Goal: Transaction & Acquisition: Purchase product/service

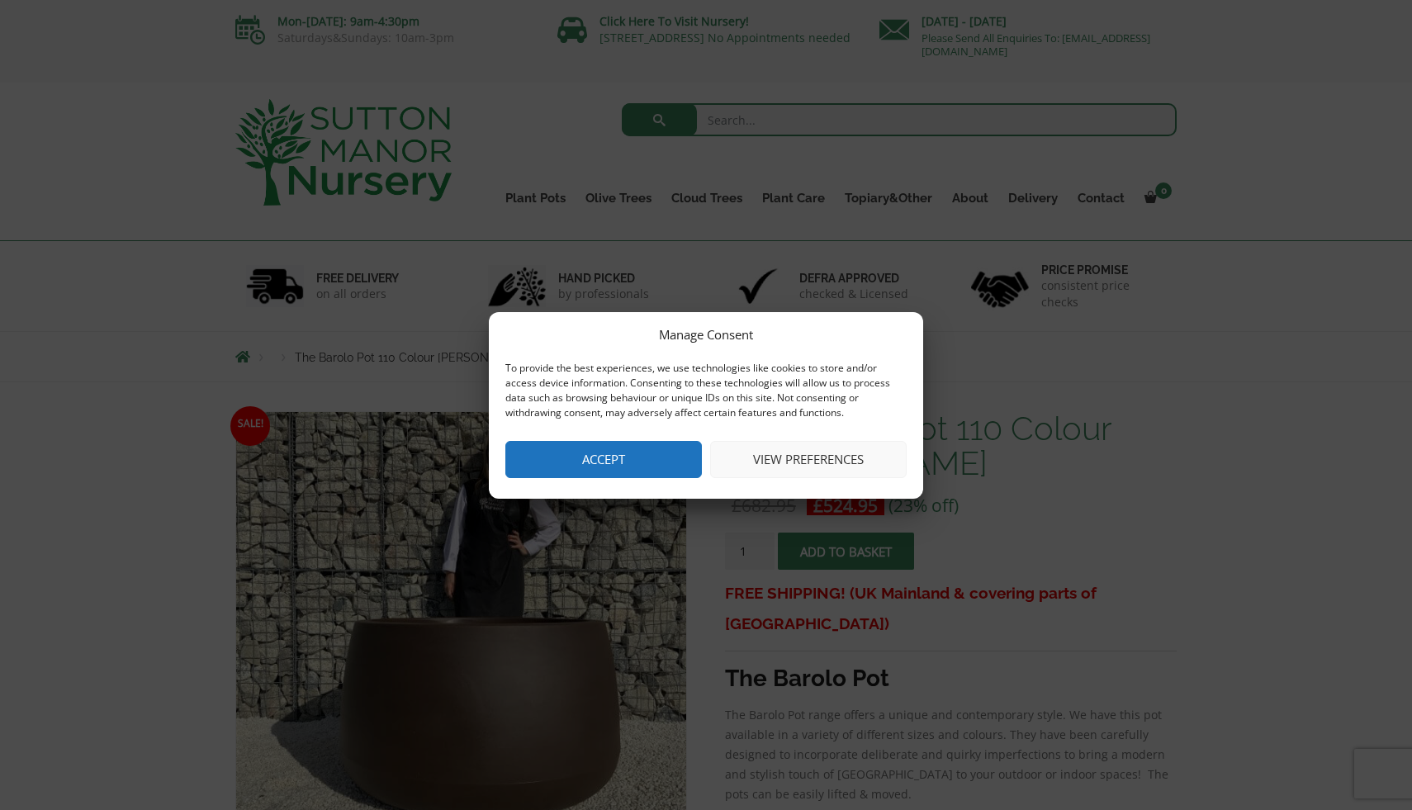
click at [615, 463] on button "Accept" at bounding box center [603, 459] width 197 height 37
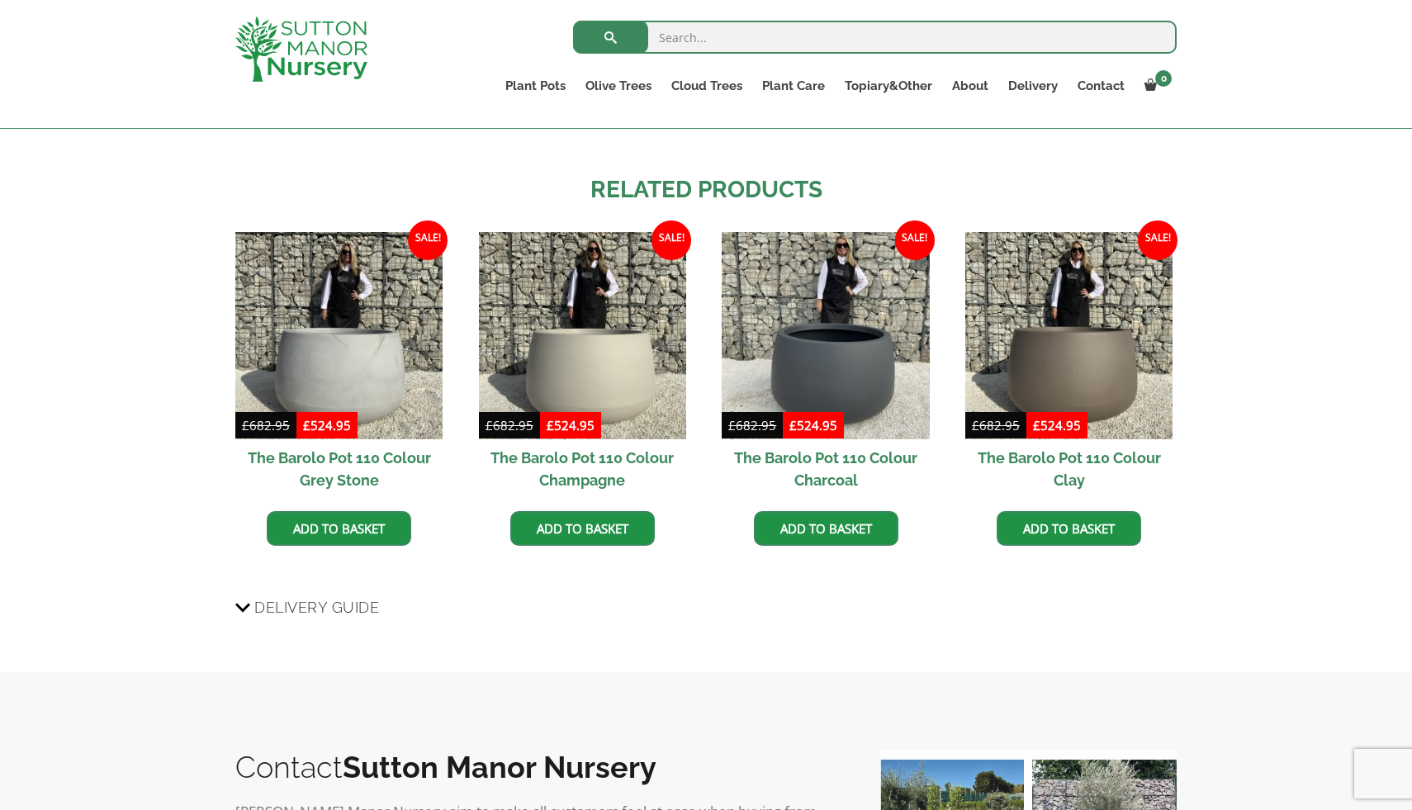
scroll to position [1313, 0]
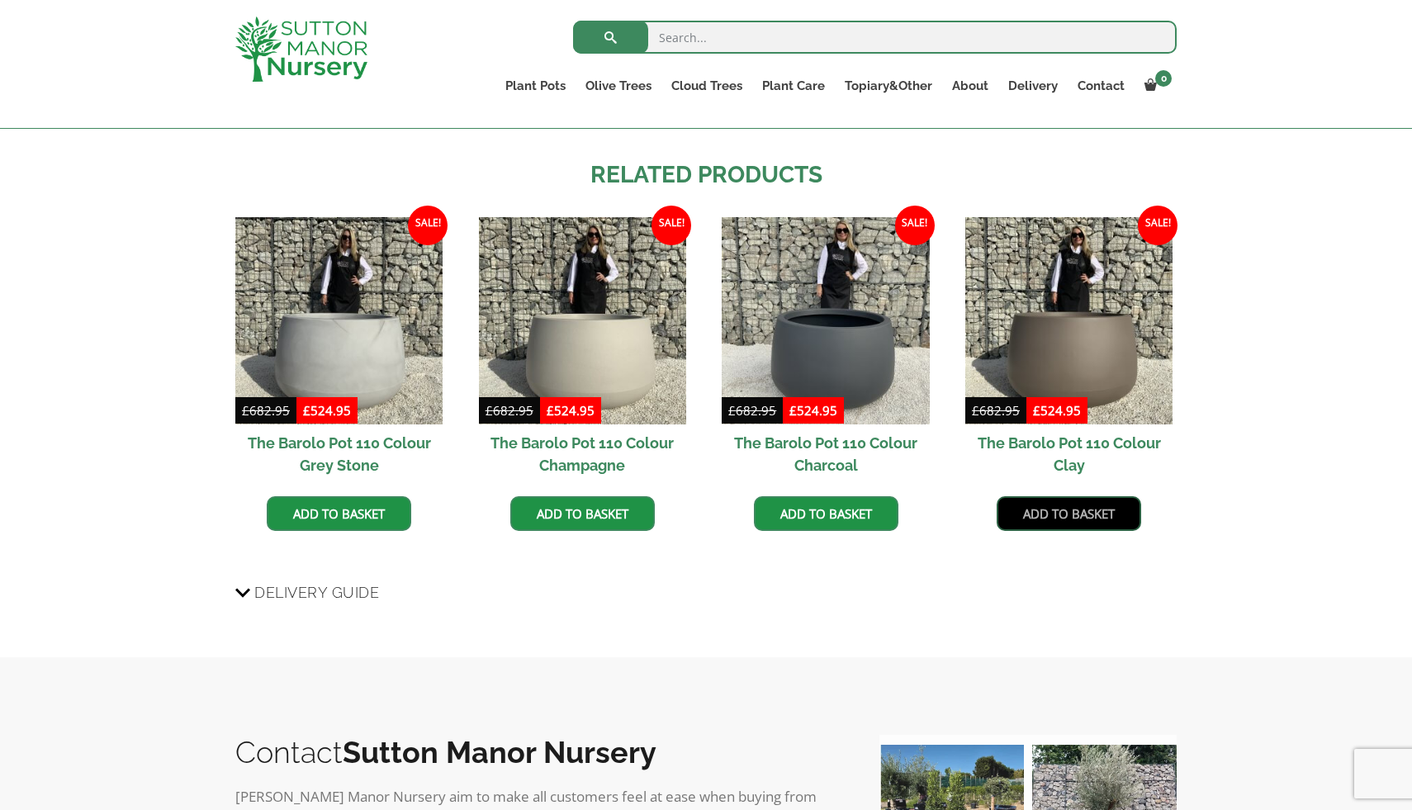
click at [1079, 517] on link "Add to basket" at bounding box center [1069, 513] width 145 height 35
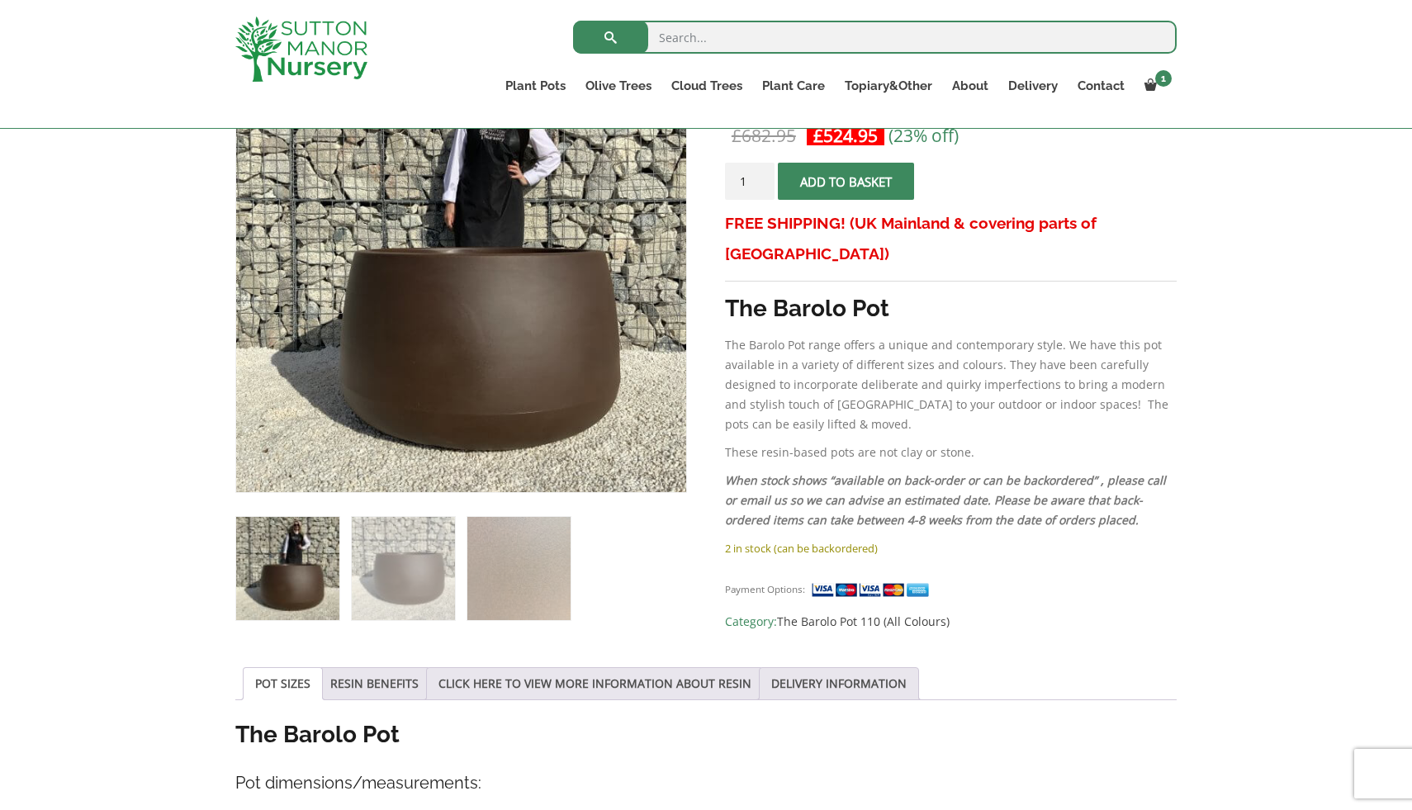
scroll to position [377, 0]
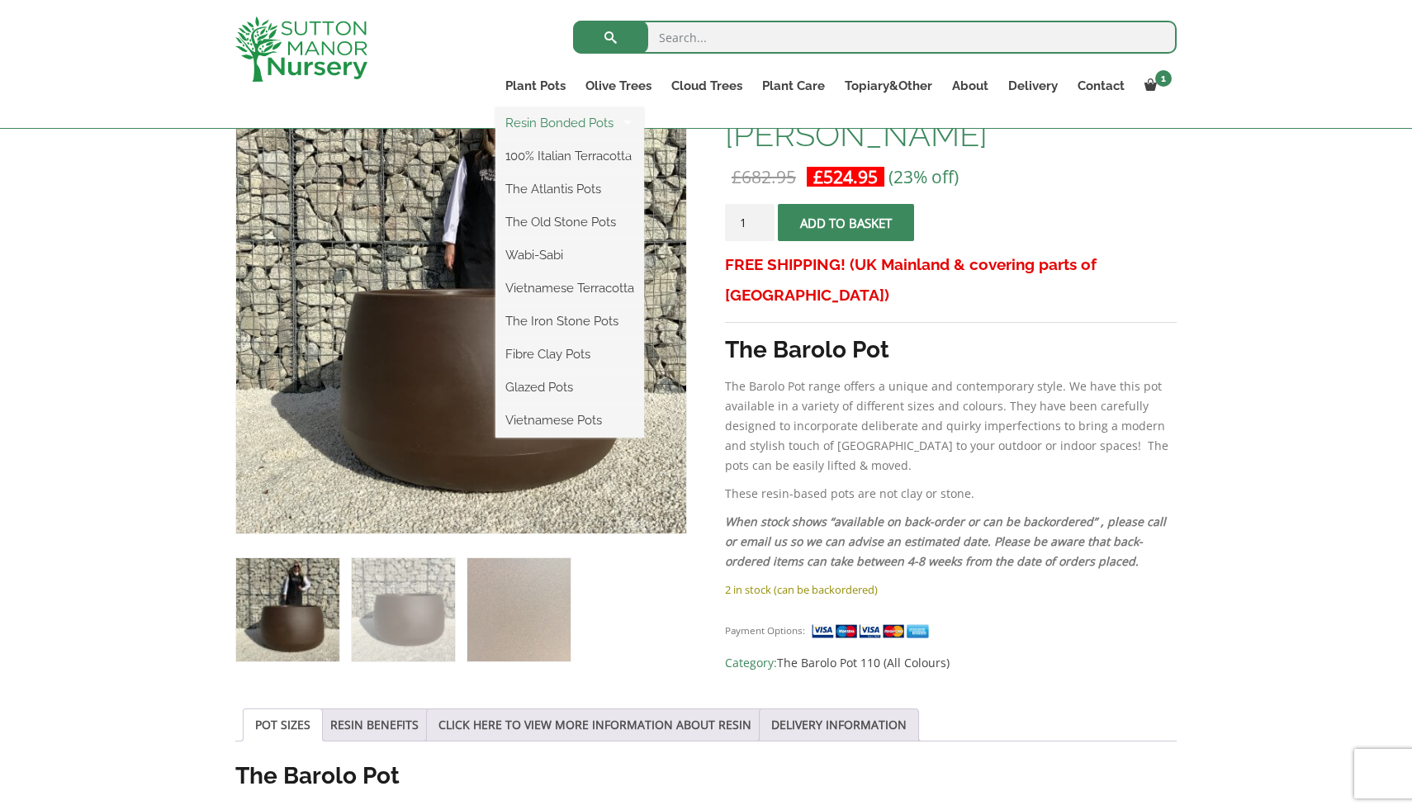
click at [548, 122] on link "Resin Bonded Pots" at bounding box center [570, 123] width 149 height 25
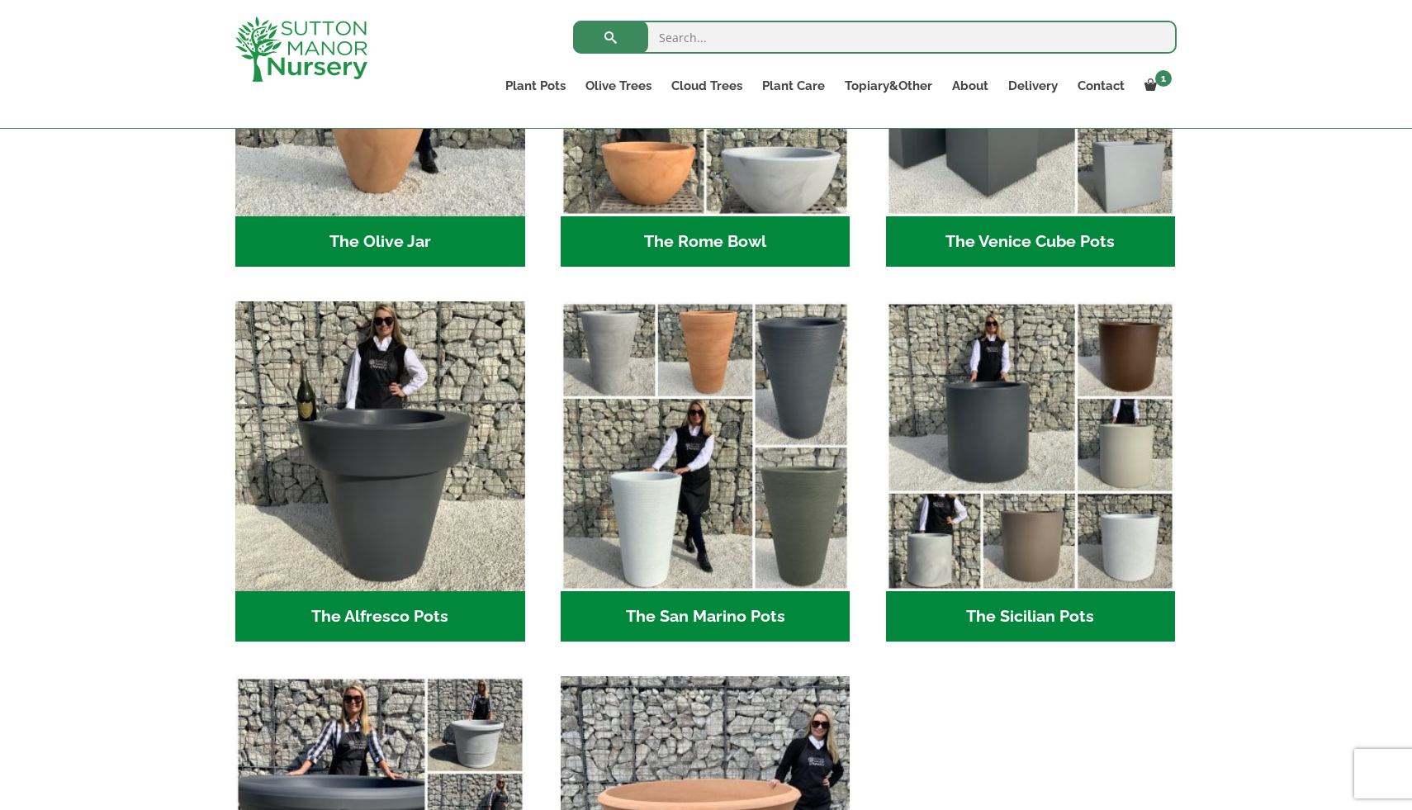
scroll to position [1782, 0]
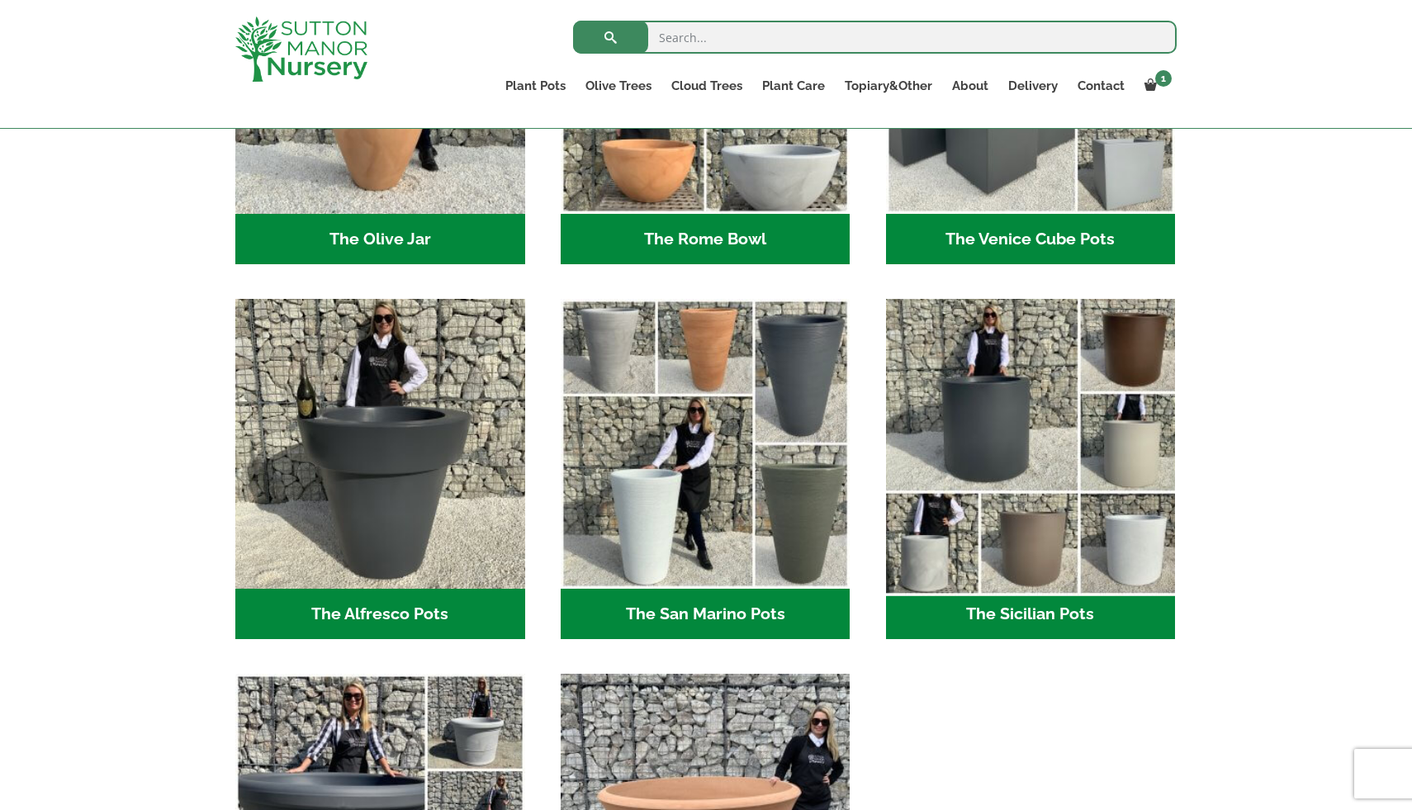
click at [1094, 382] on img "Visit product category The Sicilian Pots" at bounding box center [1031, 444] width 304 height 304
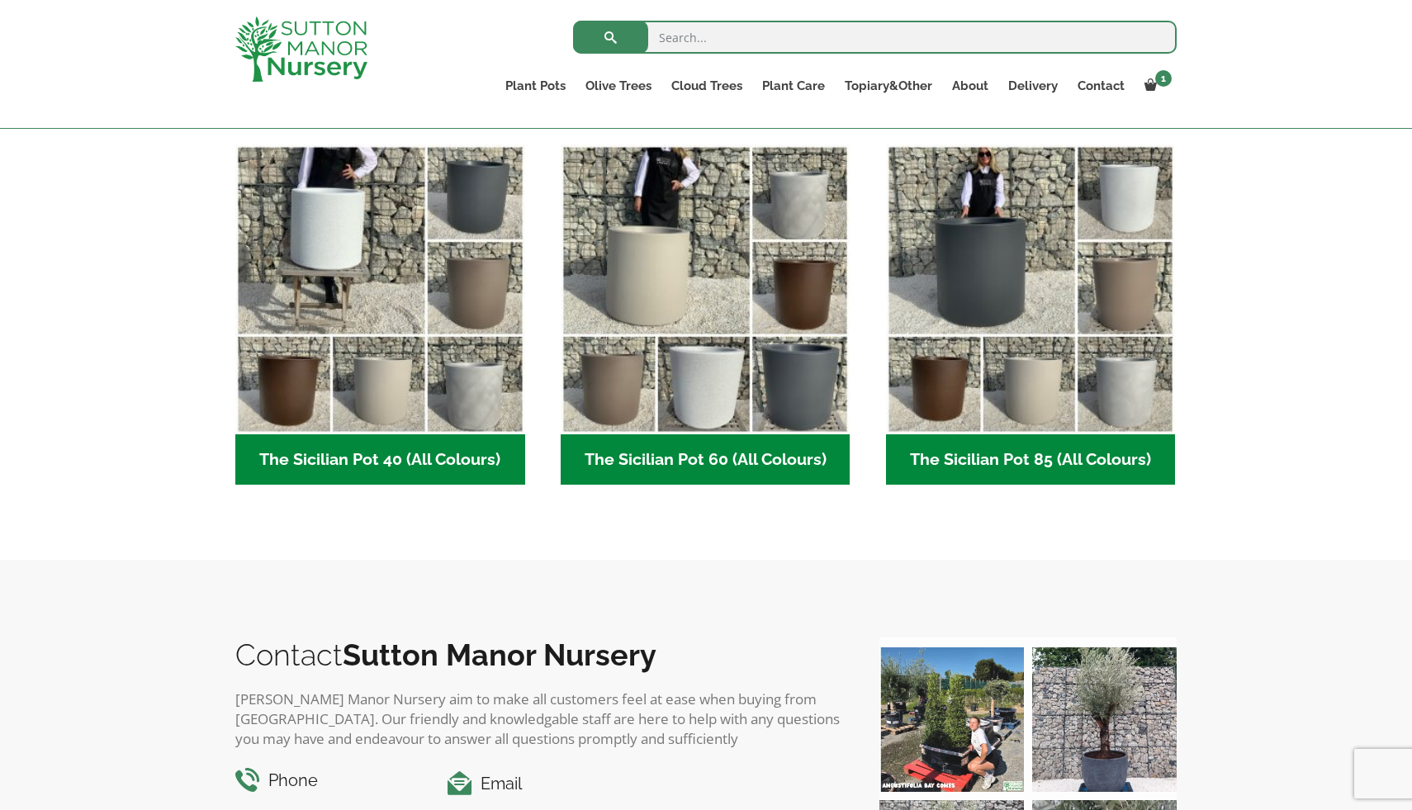
scroll to position [427, 0]
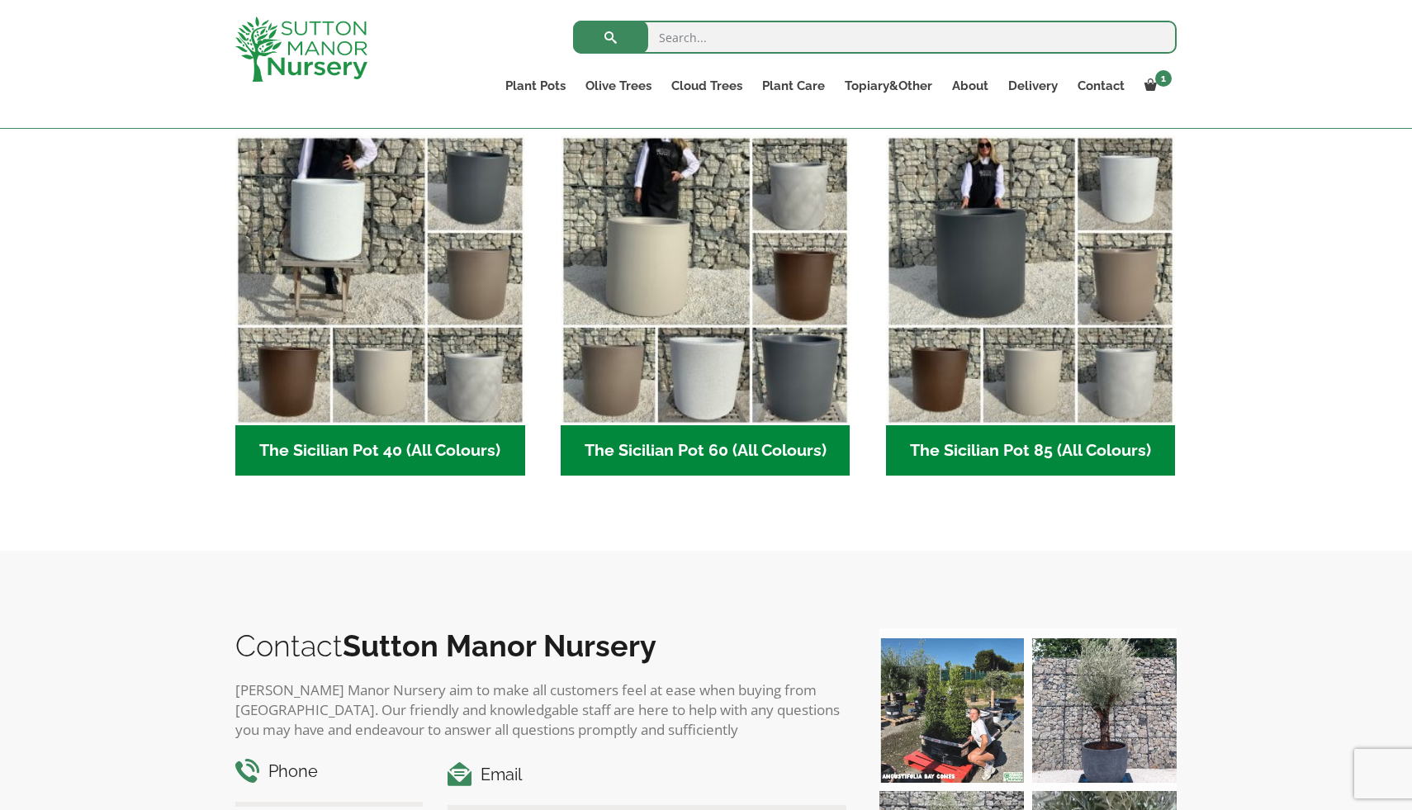
click at [1012, 457] on h2 "The Sicilian Pot 85 (All Colours) (6)" at bounding box center [1031, 450] width 290 height 51
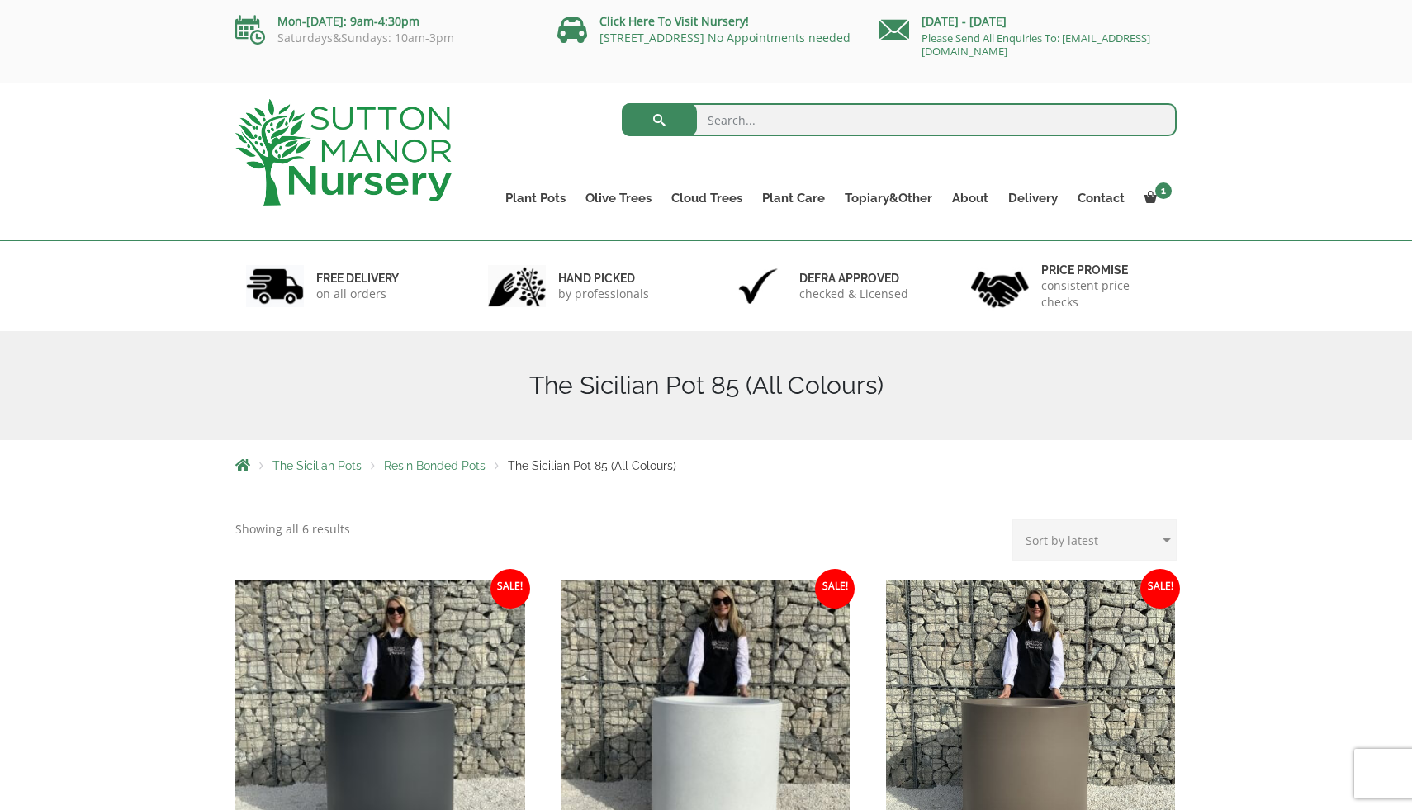
click at [749, 120] on input "search" at bounding box center [900, 119] width 556 height 33
type input "mocha brown"
click at [622, 103] on button "submit" at bounding box center [659, 119] width 75 height 33
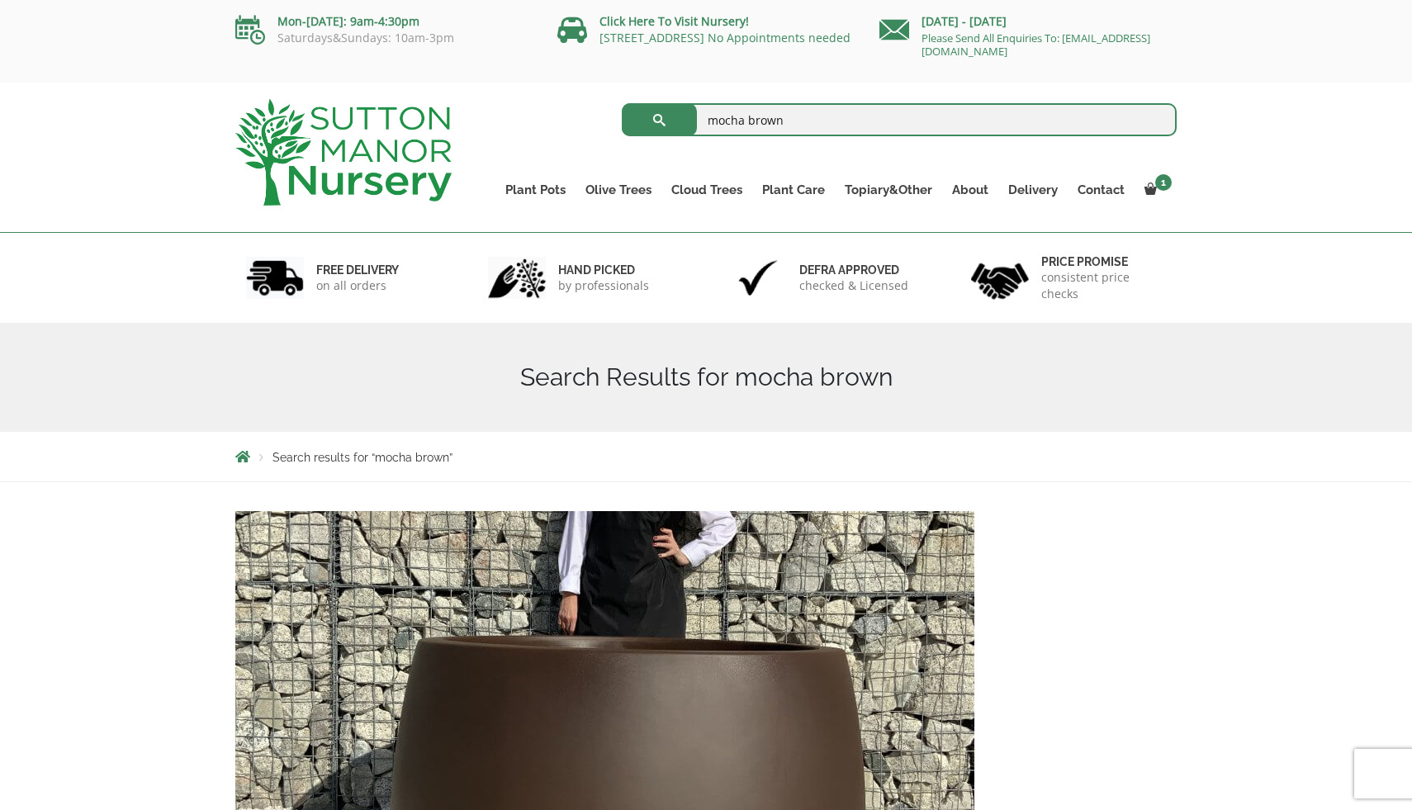
click at [852, 116] on input "mocha brown" at bounding box center [900, 119] width 556 height 33
click at [1146, 127] on input "mocha brown" at bounding box center [900, 119] width 556 height 33
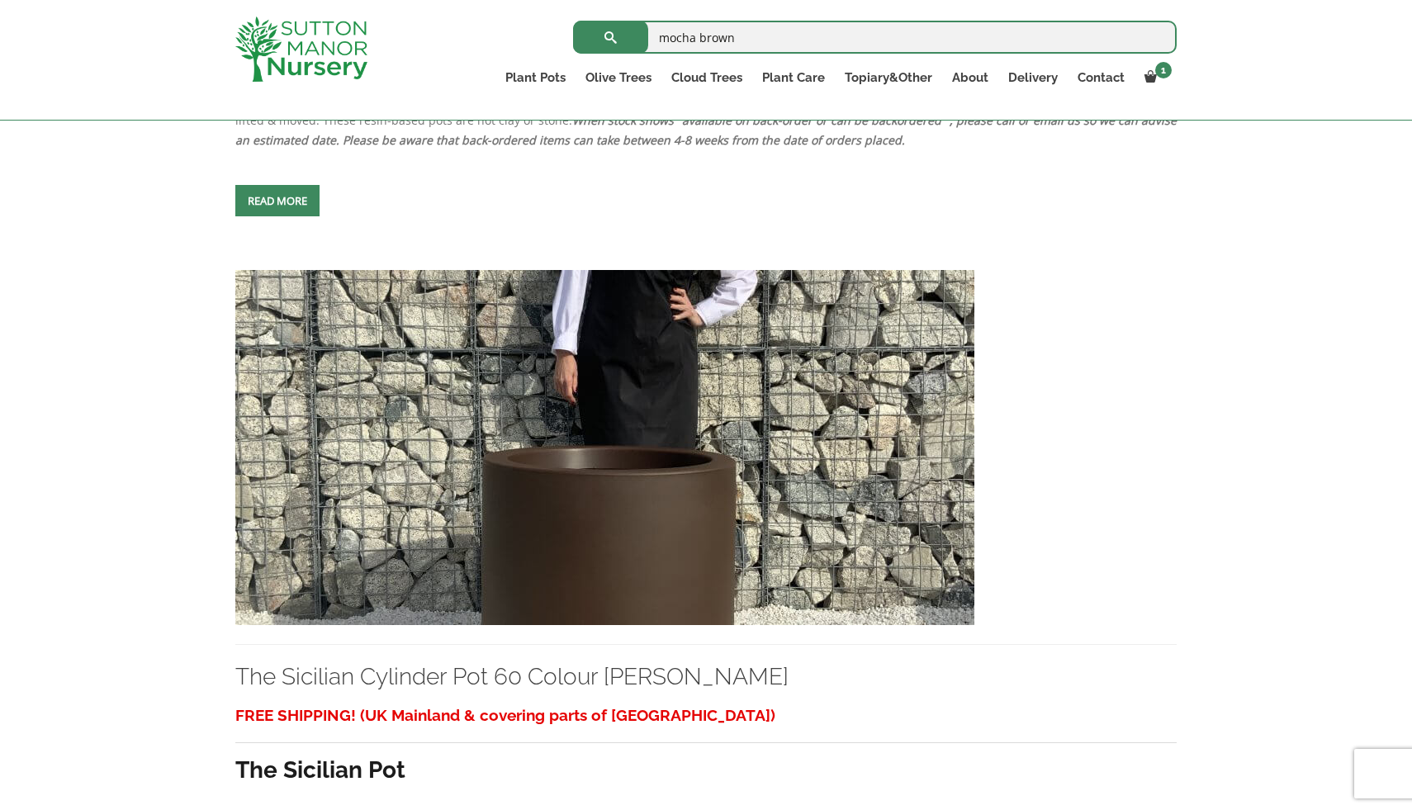
scroll to position [5360, 0]
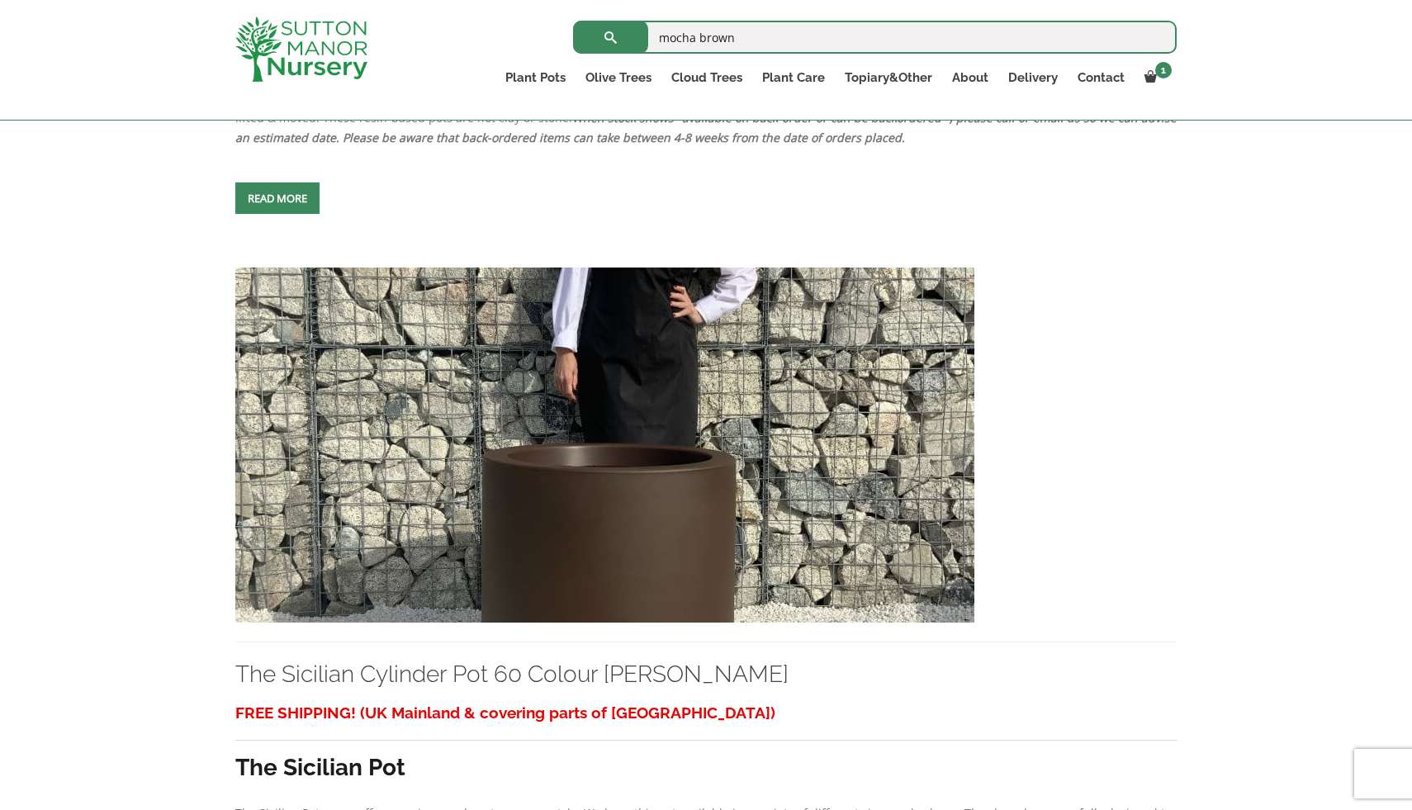
click at [679, 520] on img at bounding box center [604, 445] width 739 height 355
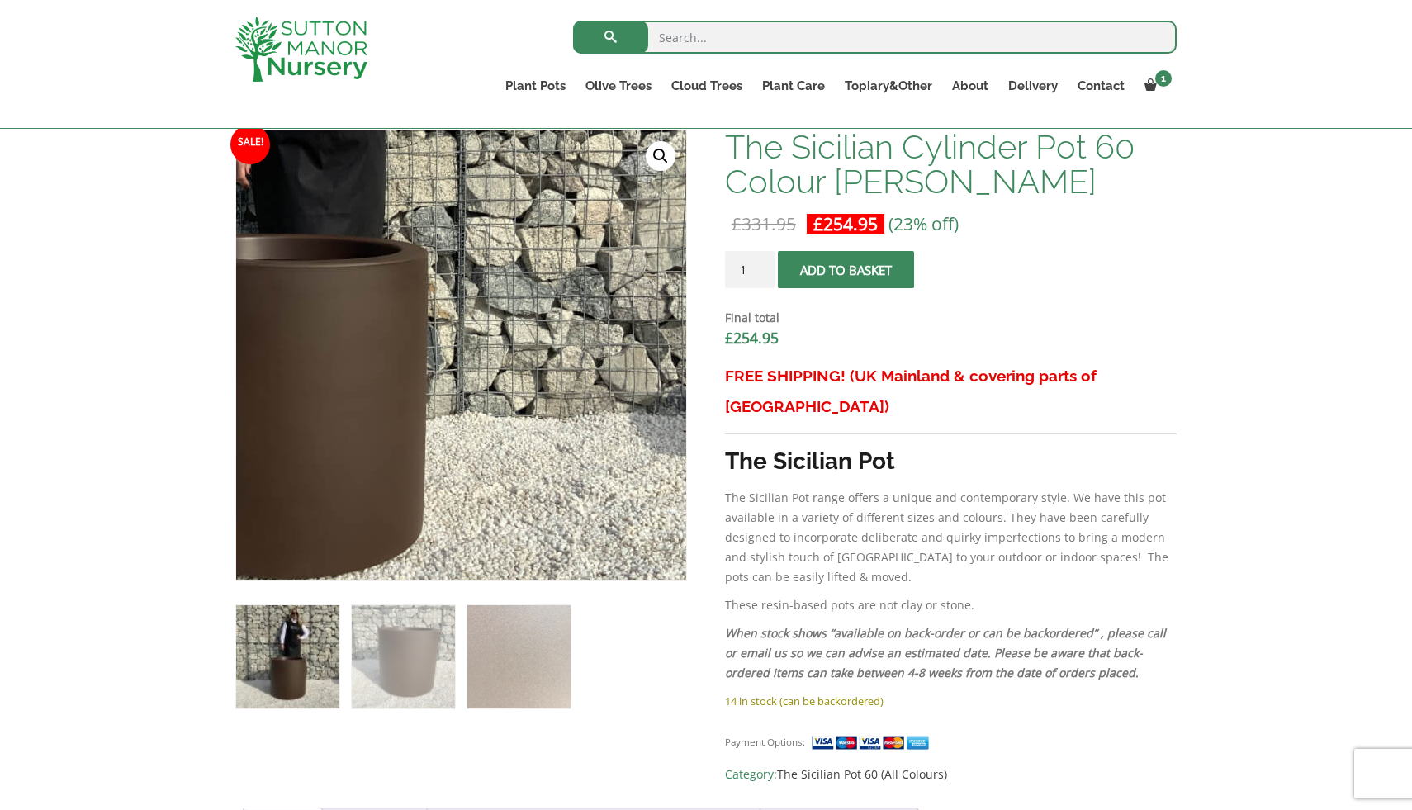
scroll to position [503, 0]
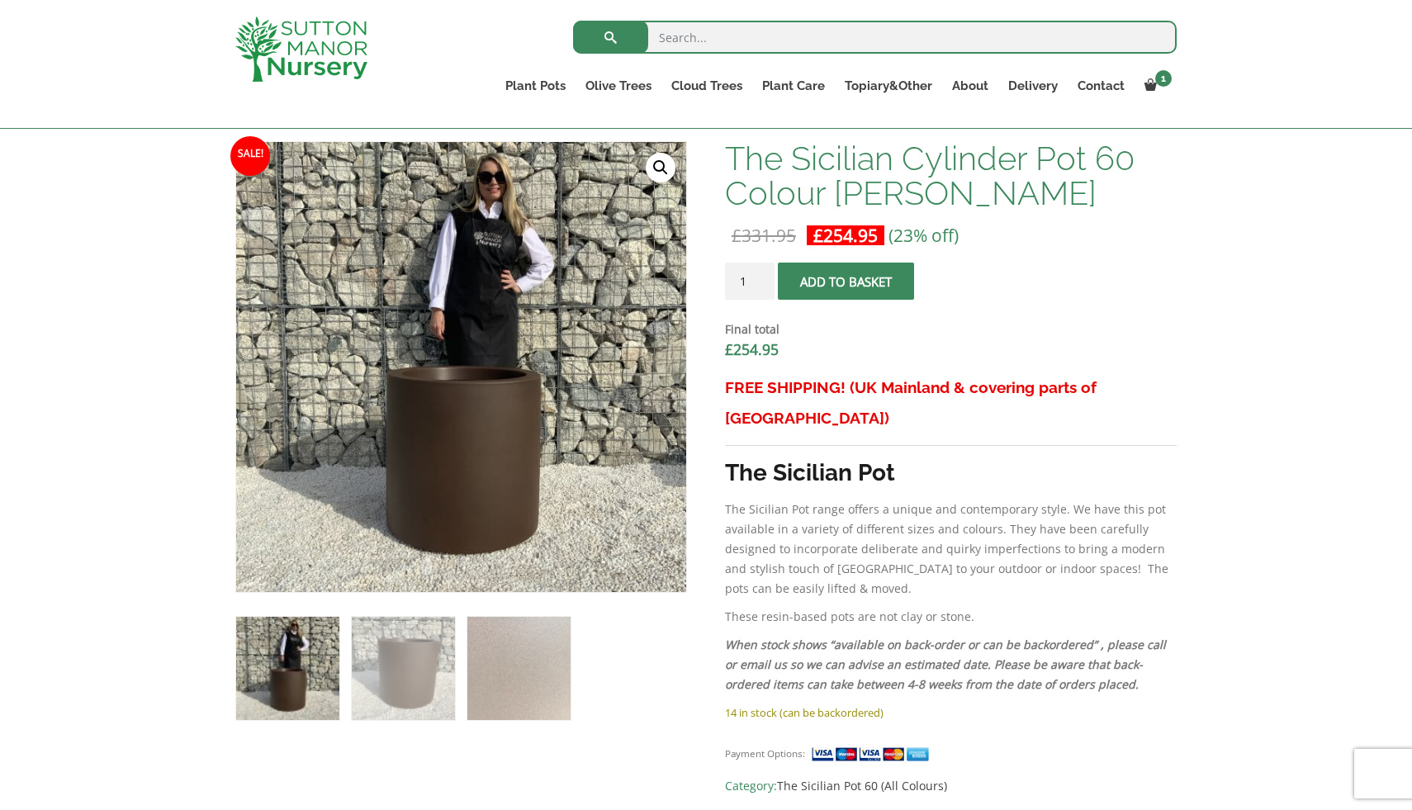
click at [295, 680] on img at bounding box center [287, 668] width 103 height 103
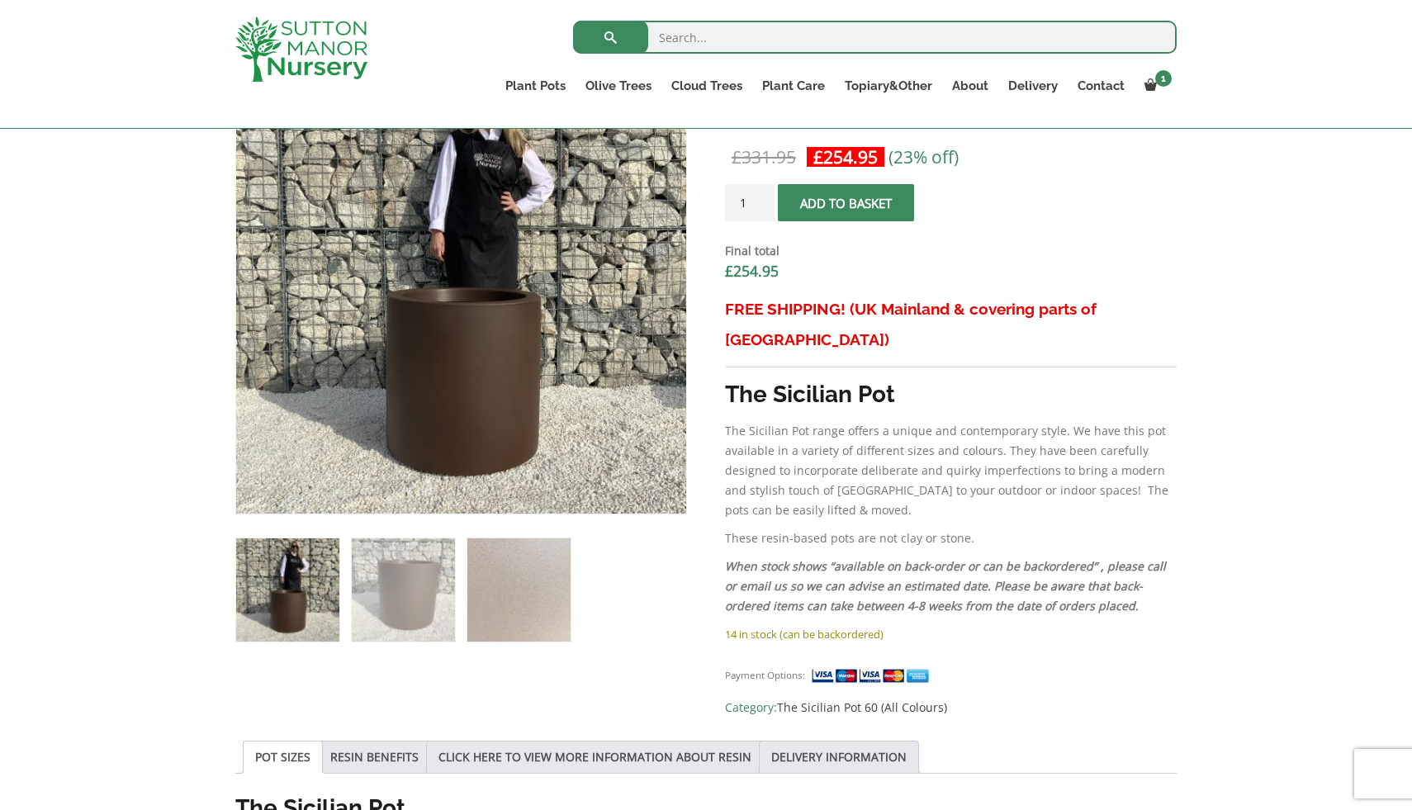
scroll to position [532, 0]
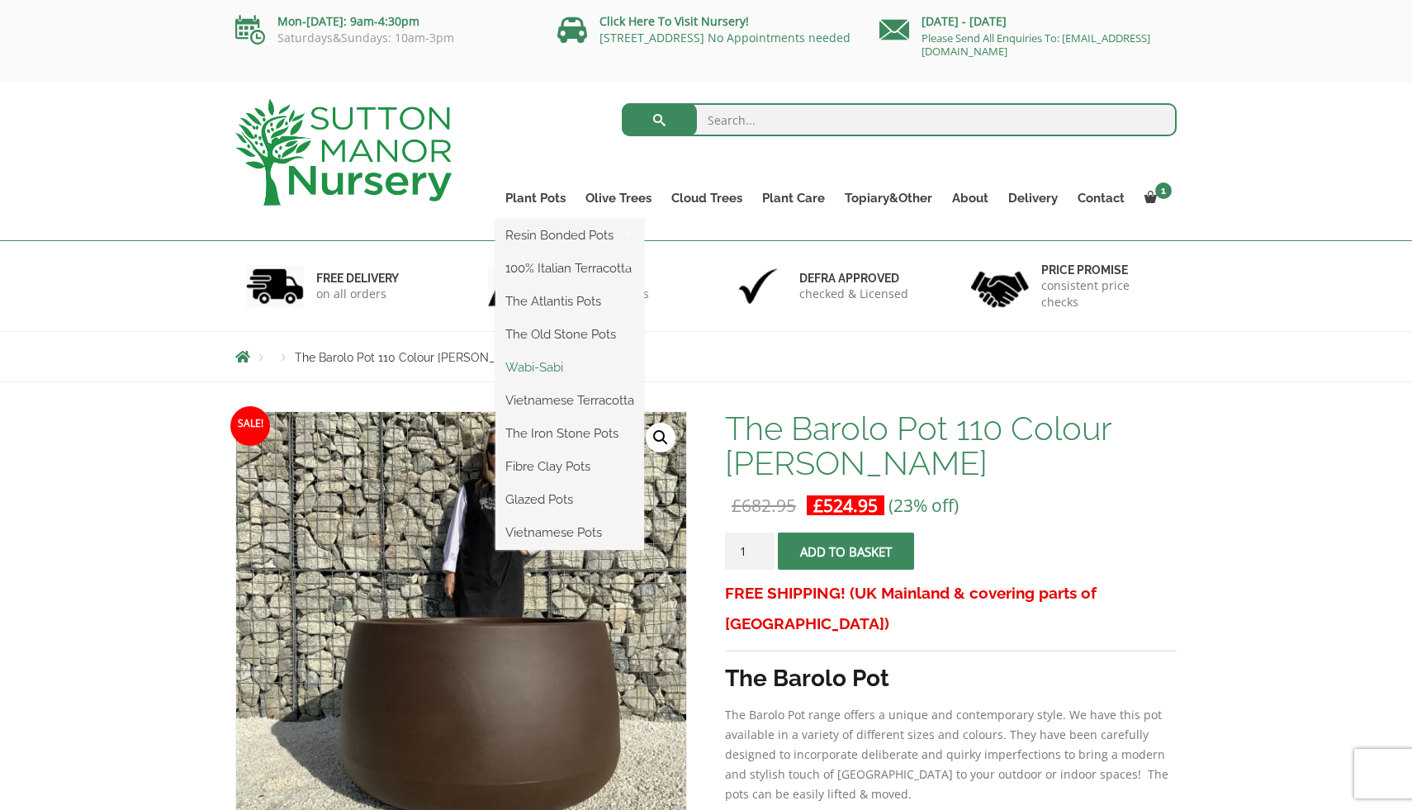
click at [547, 363] on link "Wabi-Sabi" at bounding box center [570, 367] width 149 height 25
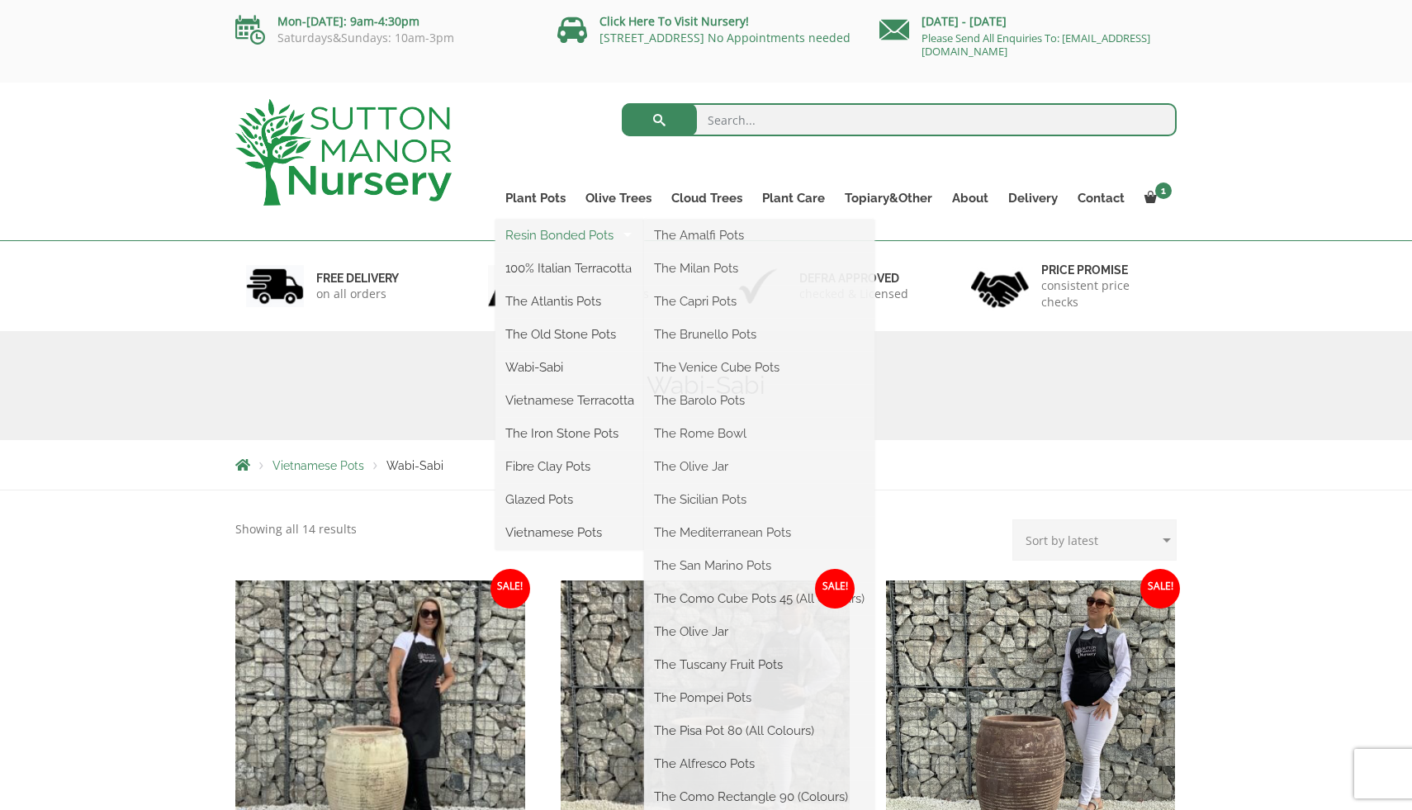
click at [558, 235] on link "Resin Bonded Pots" at bounding box center [570, 235] width 149 height 25
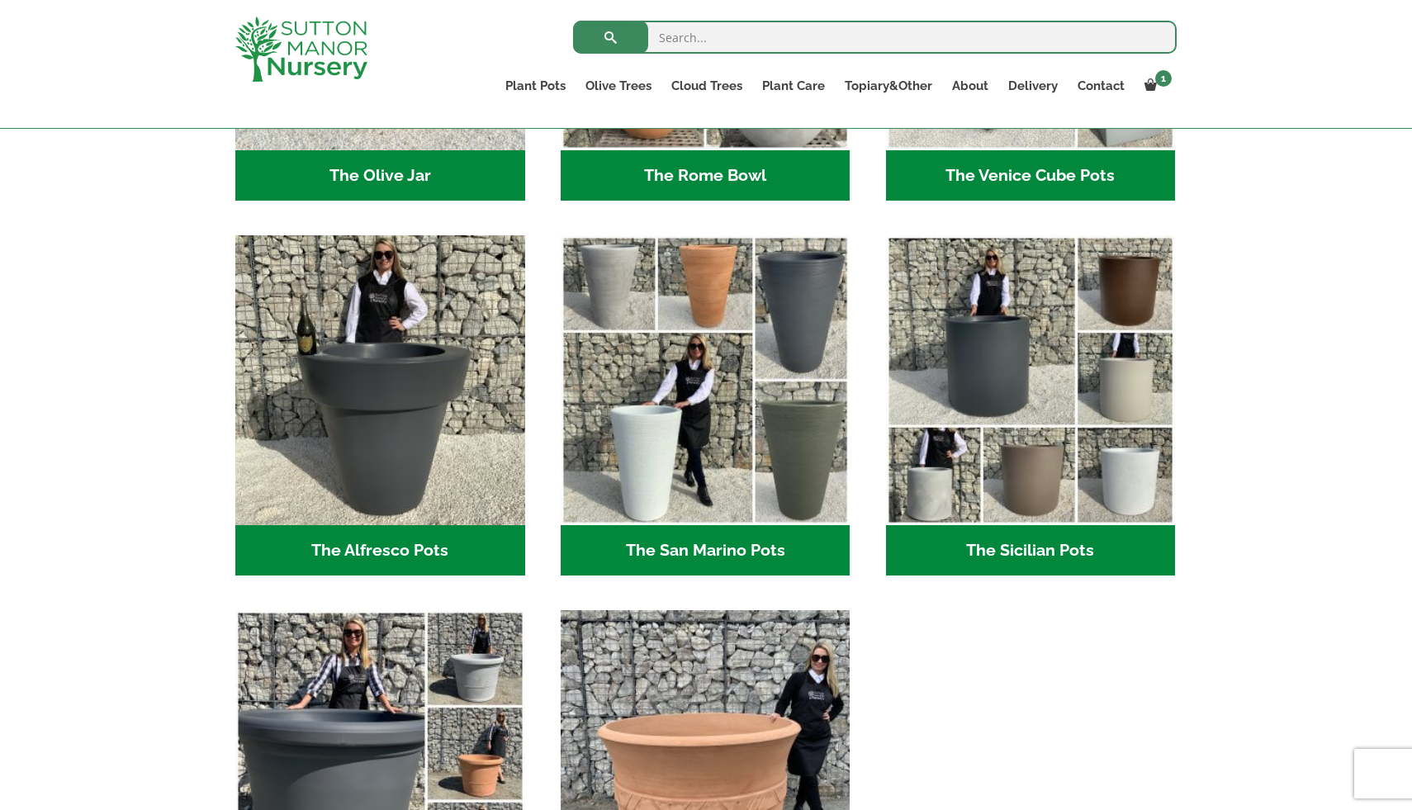
scroll to position [1704, 0]
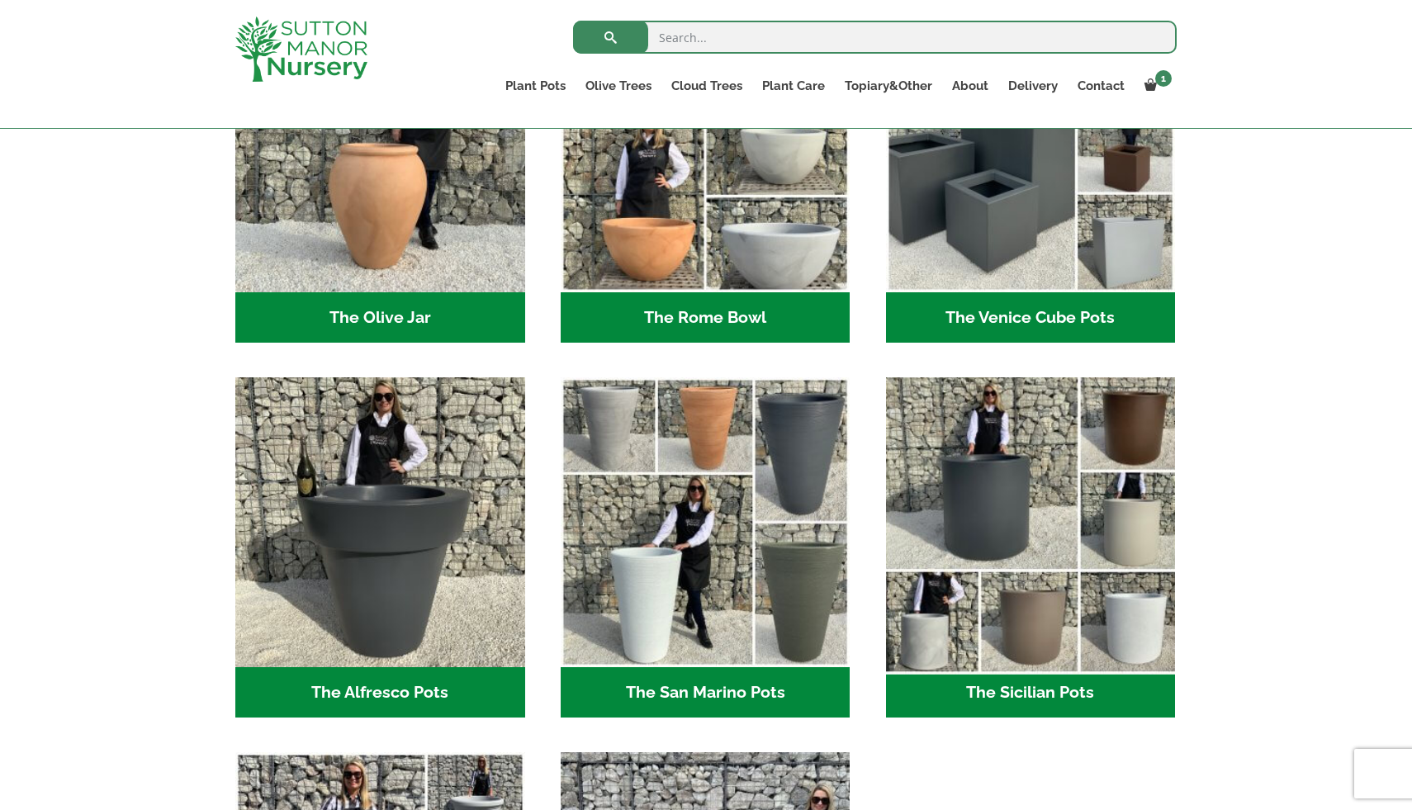
click at [981, 586] on img "Visit product category The Sicilian Pots" at bounding box center [1031, 523] width 304 height 304
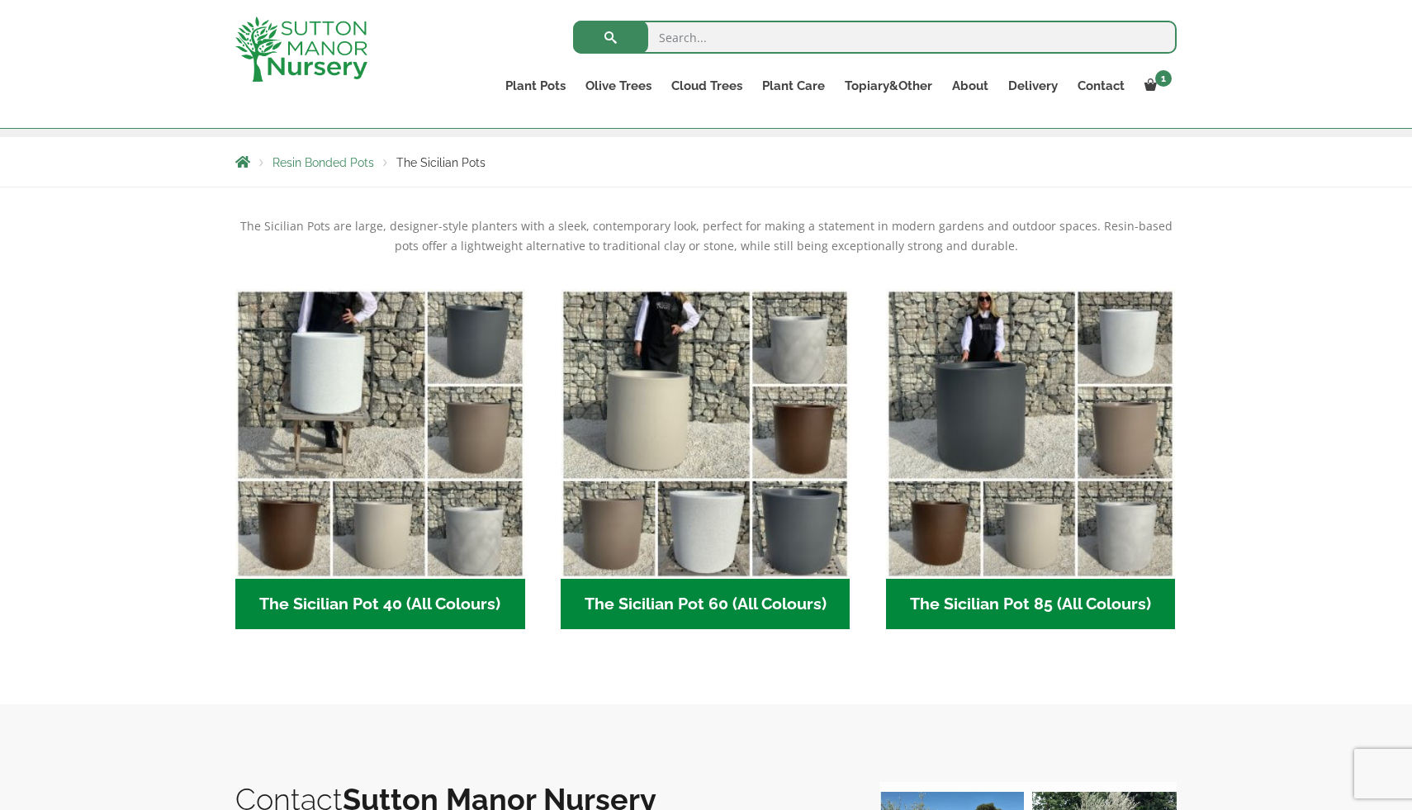
scroll to position [276, 0]
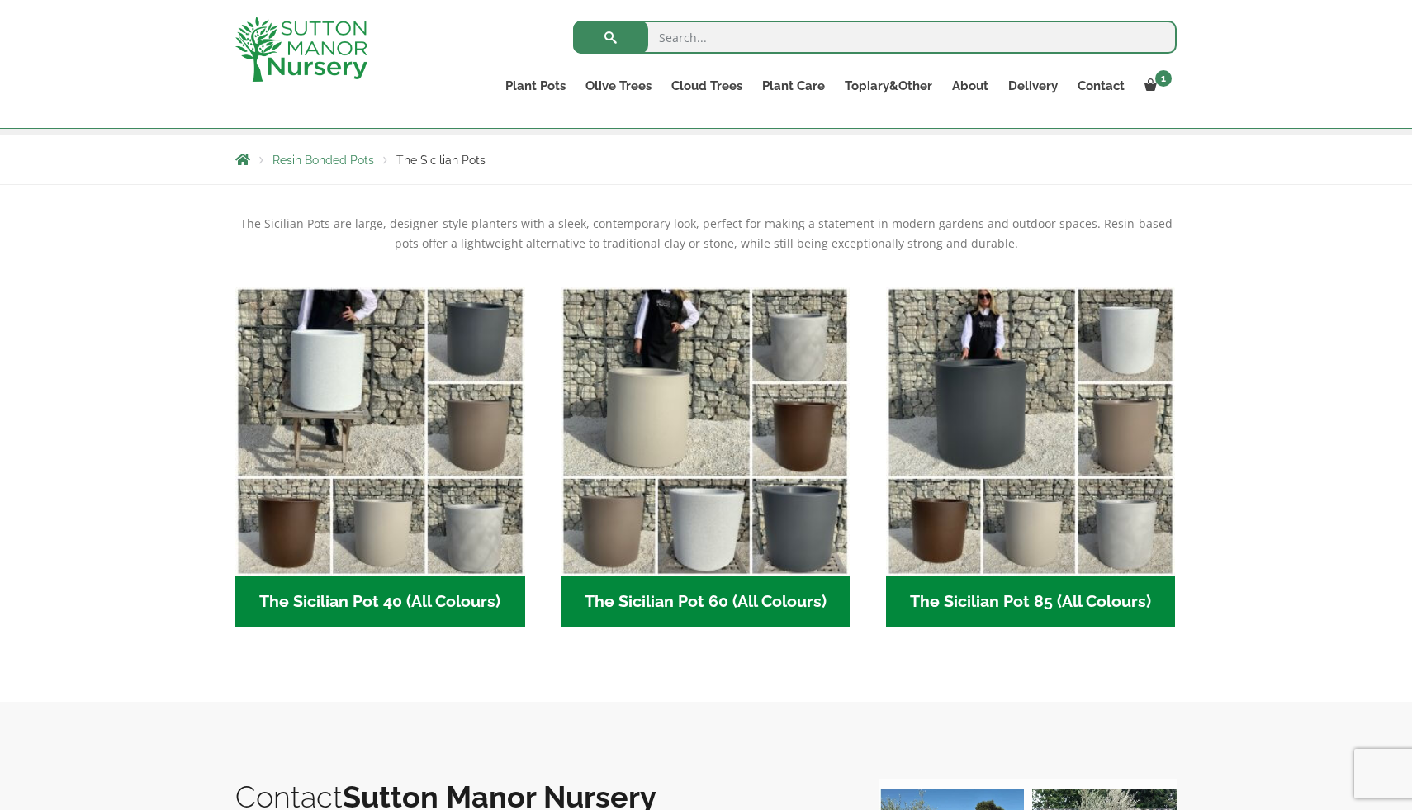
click at [672, 584] on h2 "The Sicilian Pot 60 (All Colours) (6)" at bounding box center [706, 602] width 290 height 51
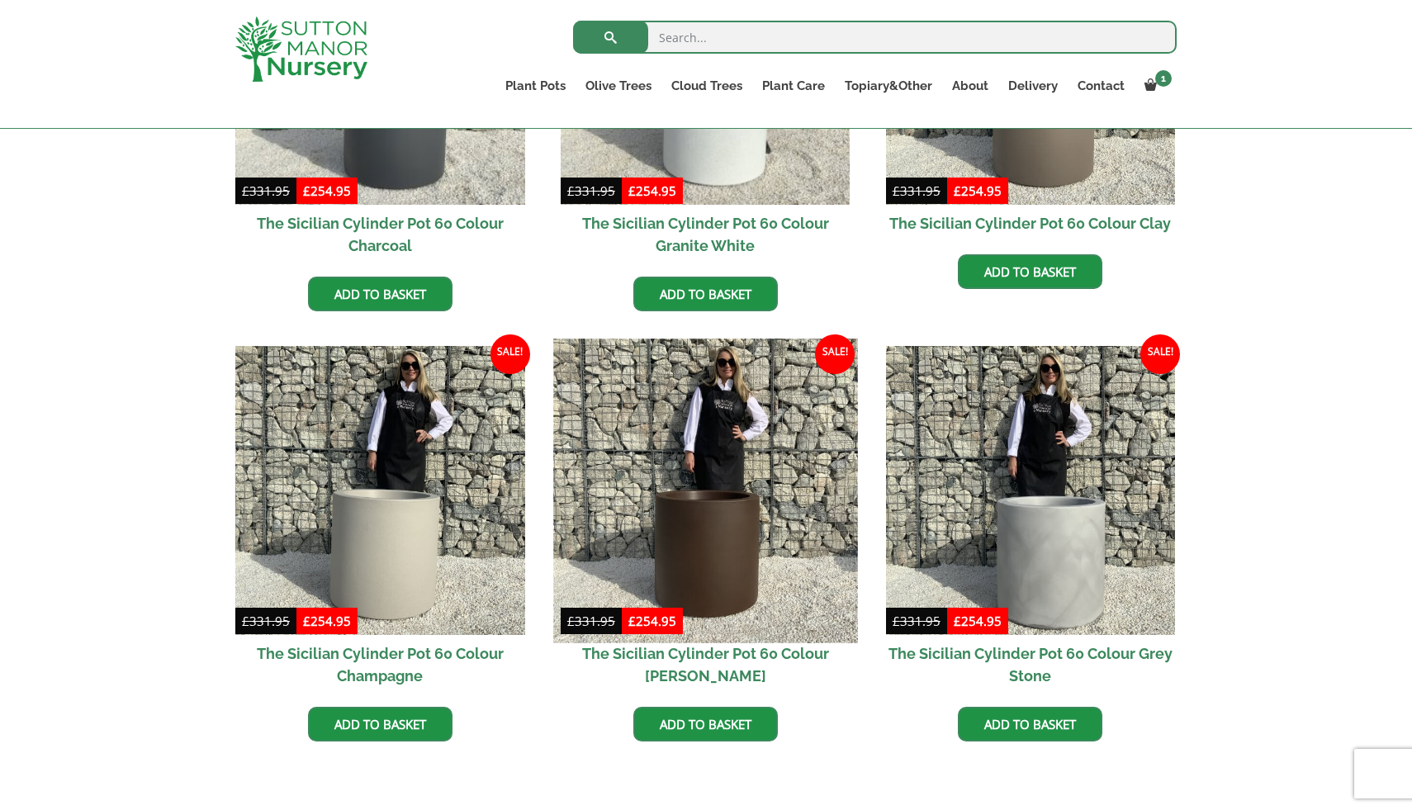
scroll to position [631, 0]
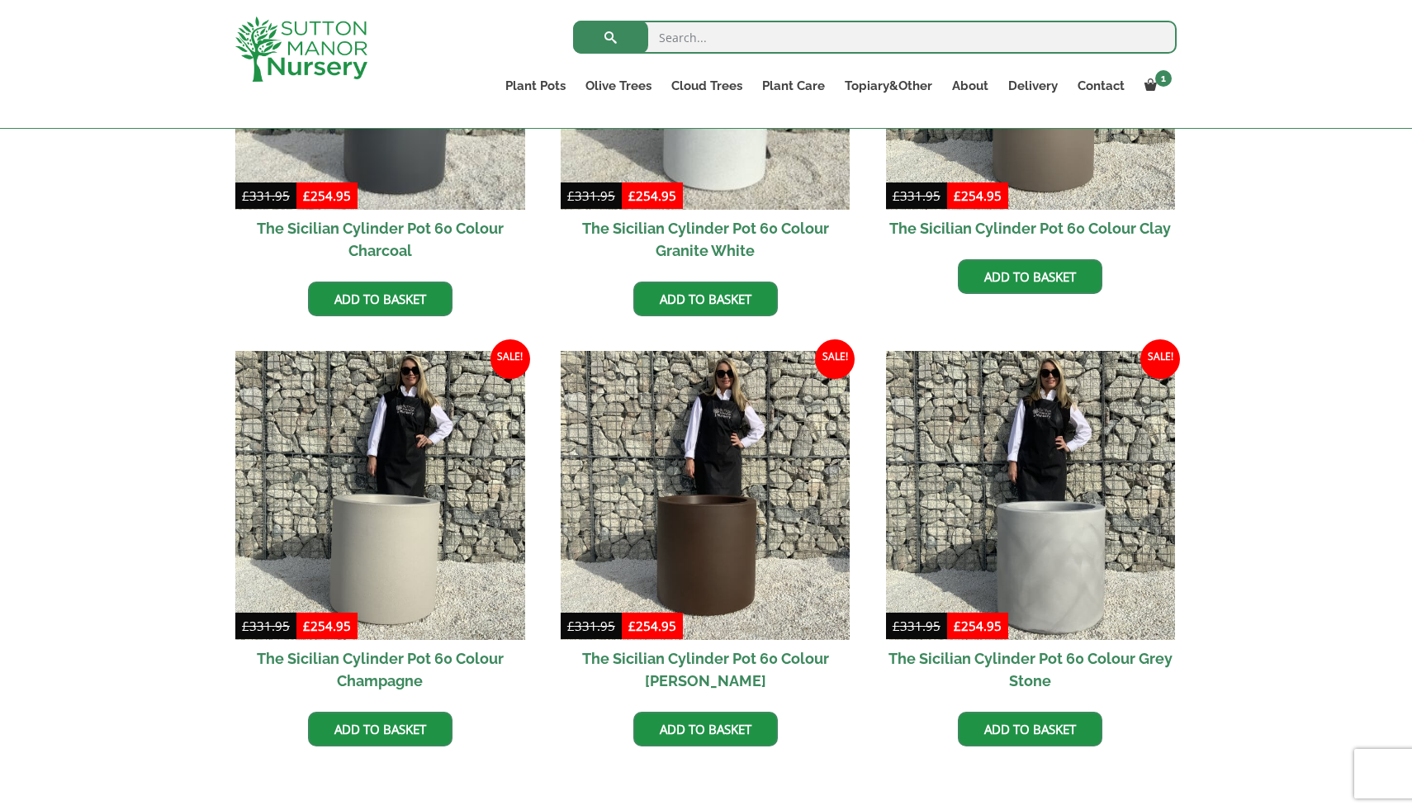
click at [768, 36] on input "search" at bounding box center [875, 37] width 604 height 33
type input "mocha brown"
click at [573, 21] on button "submit" at bounding box center [610, 37] width 75 height 33
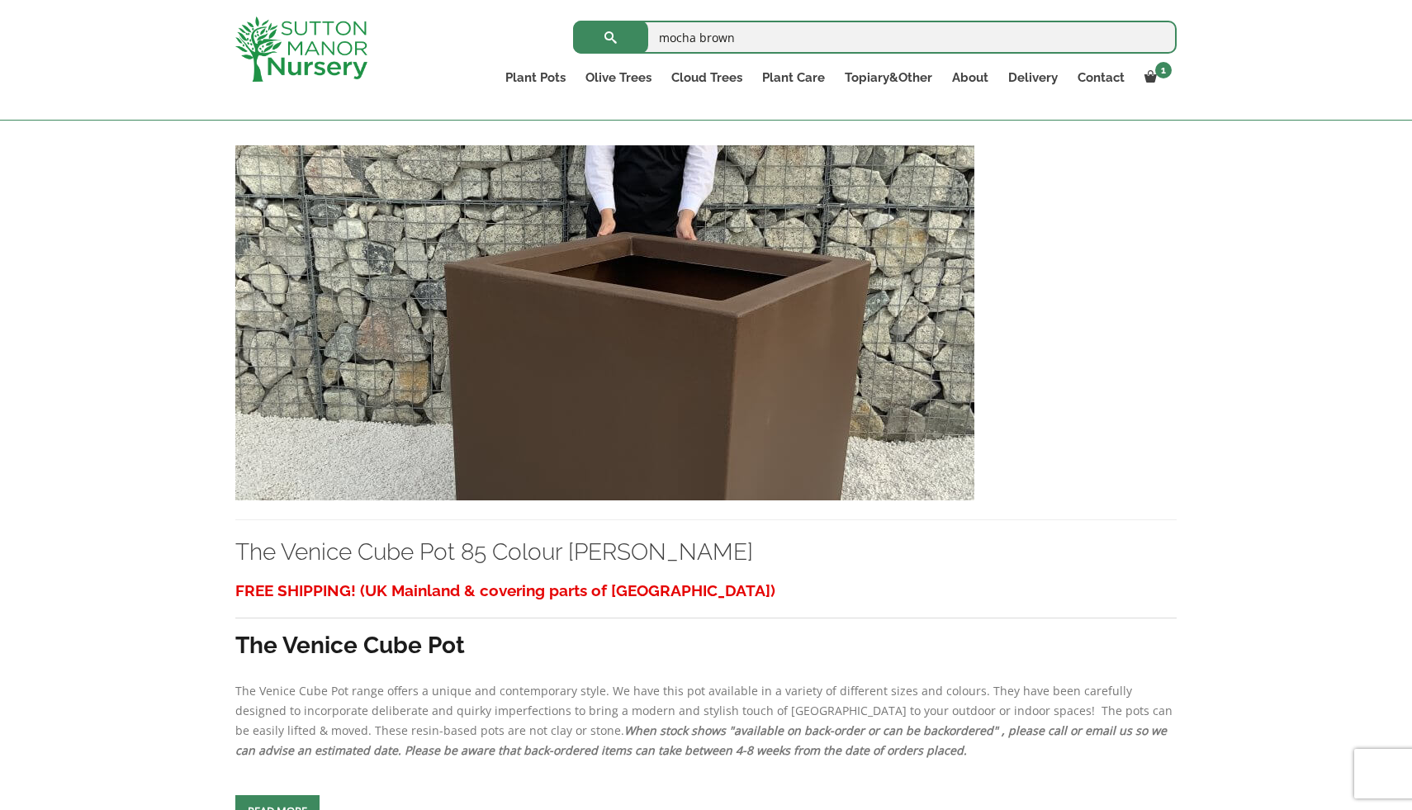
scroll to position [1848, 0]
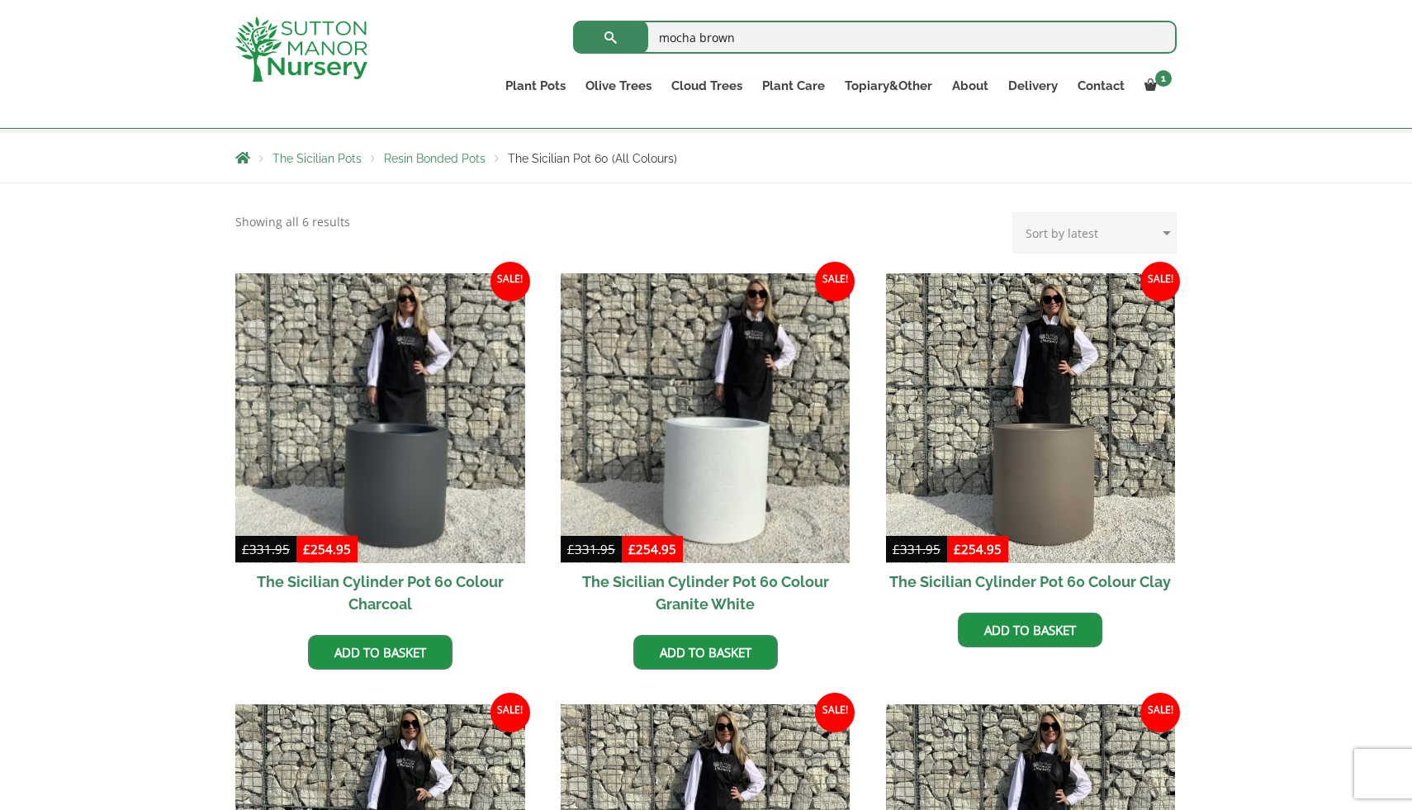
click at [736, 45] on input "mocha brown" at bounding box center [875, 37] width 604 height 33
click at [573, 21] on button "submit" at bounding box center [610, 37] width 75 height 33
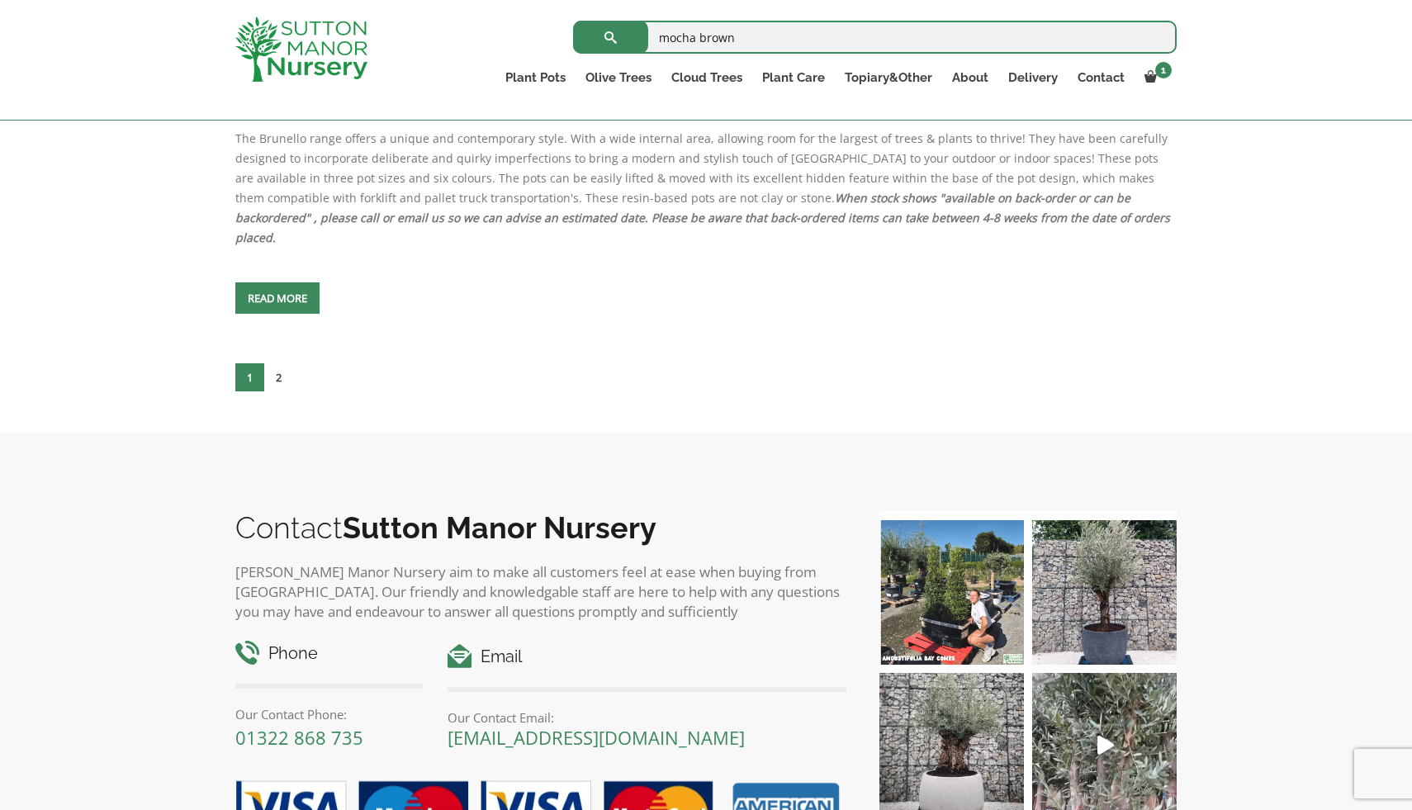
scroll to position [7324, 0]
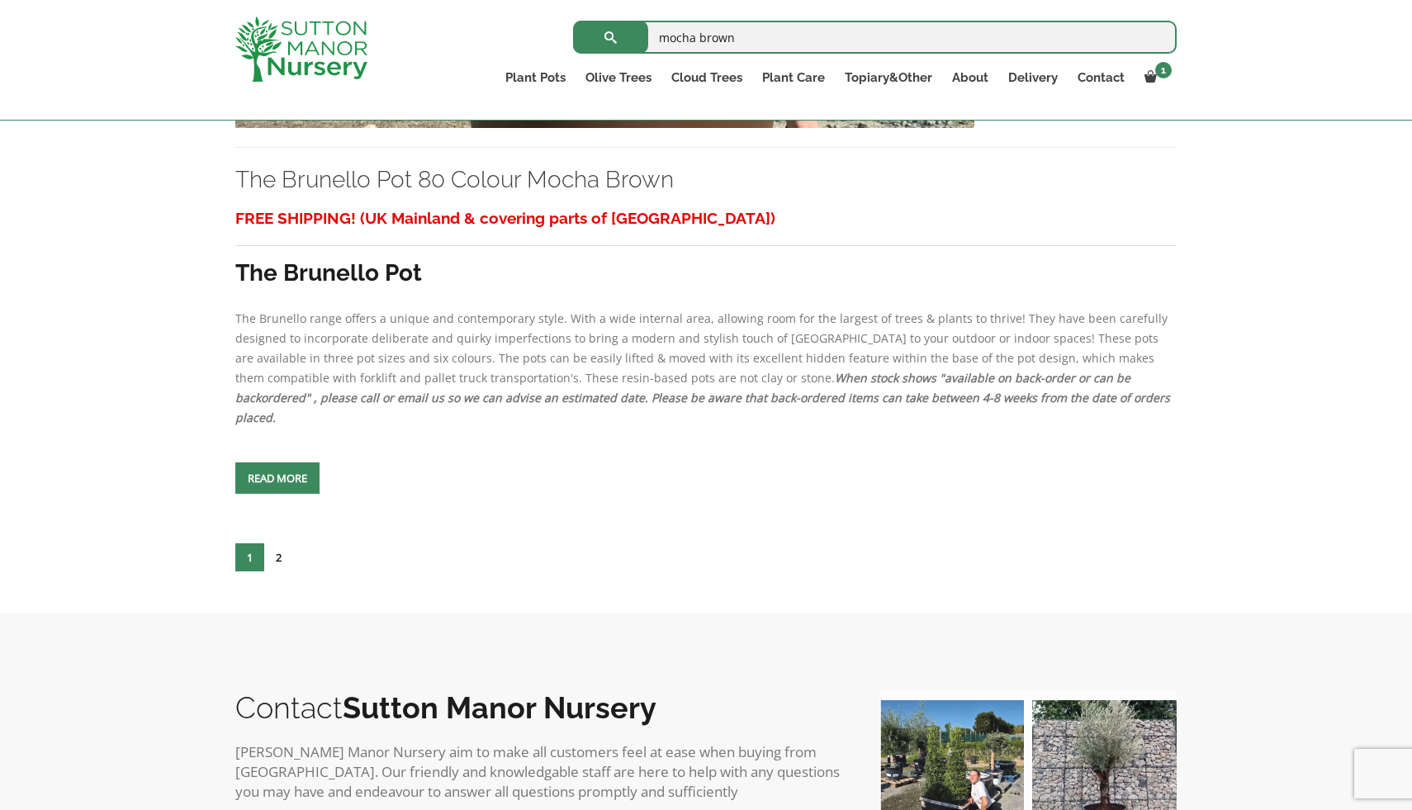
click at [278, 543] on link "2" at bounding box center [278, 557] width 29 height 28
